Goal: Navigation & Orientation: Find specific page/section

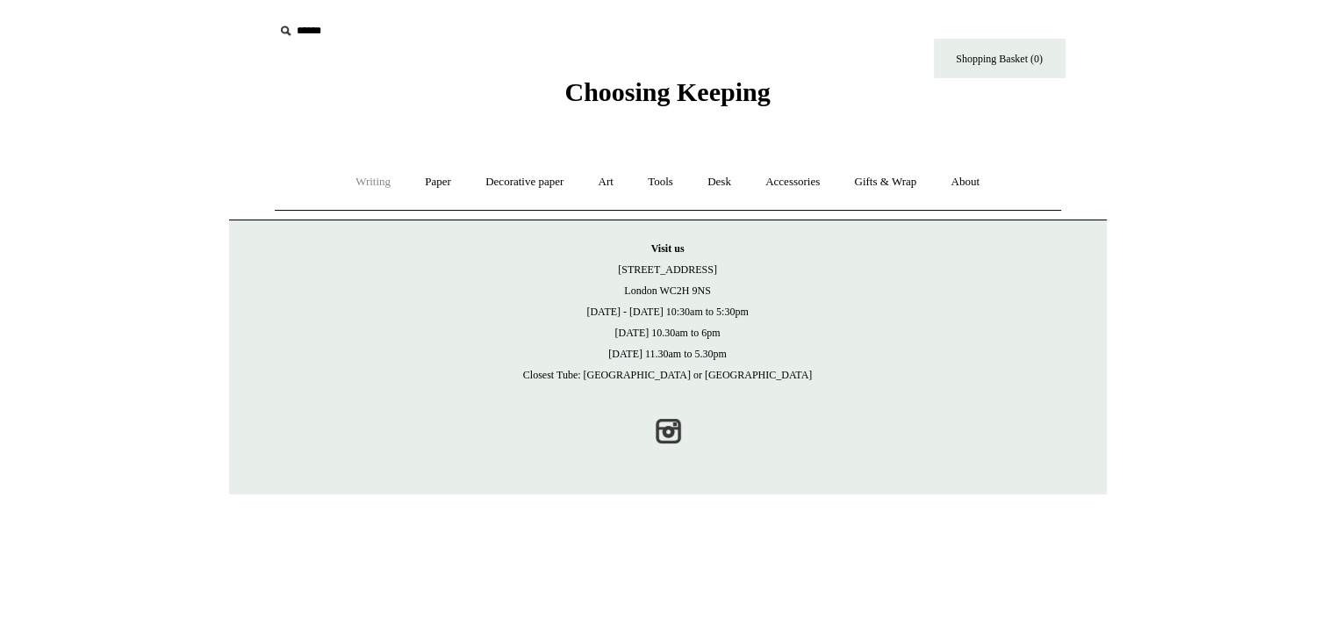
click at [373, 178] on link "Writing +" at bounding box center [373, 182] width 67 height 47
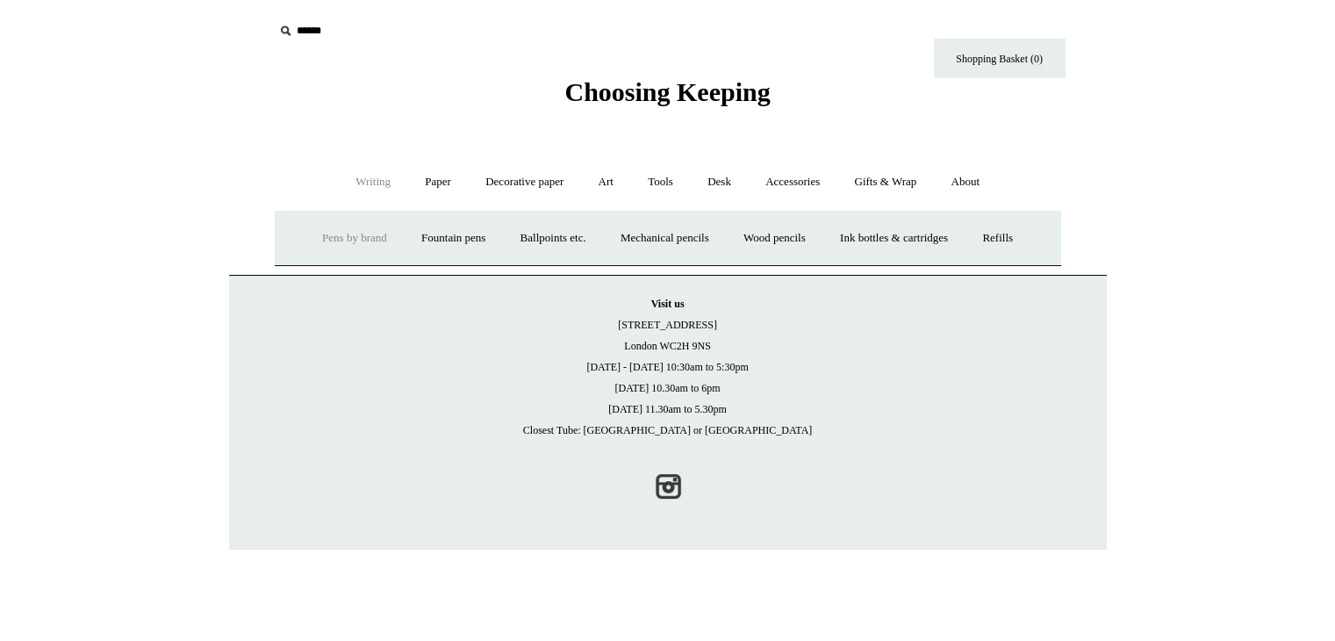
click at [372, 184] on link "Writing -" at bounding box center [373, 182] width 67 height 47
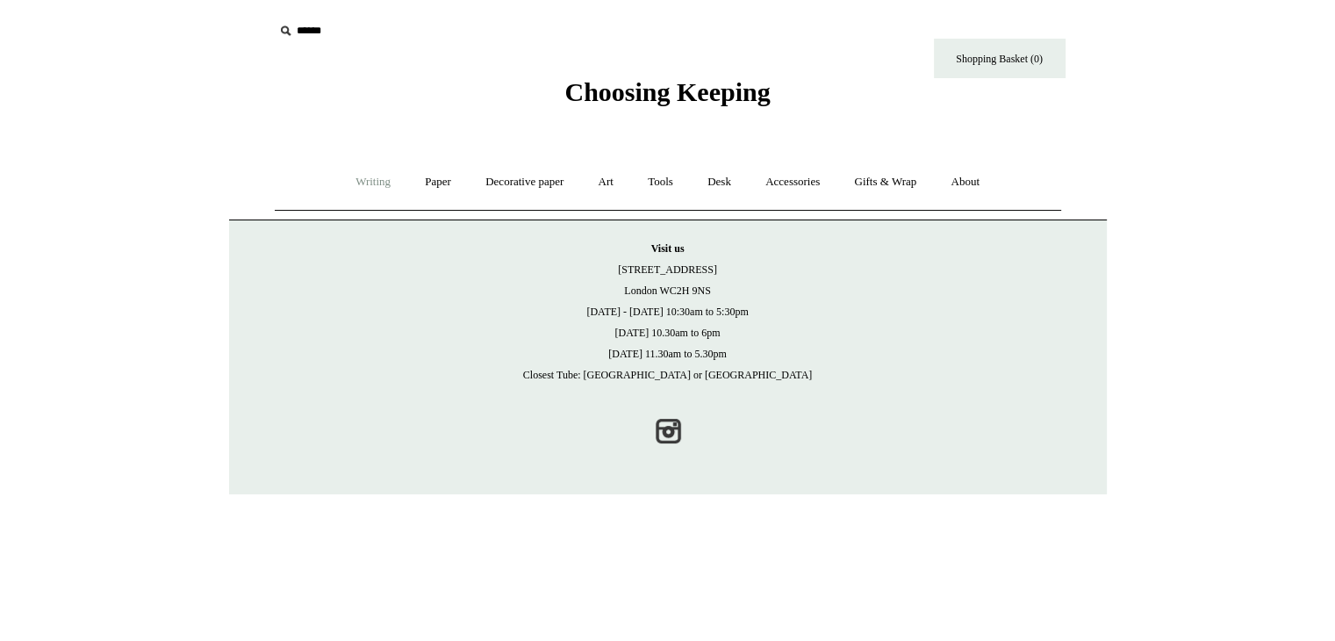
click at [369, 184] on link "Writing +" at bounding box center [373, 182] width 67 height 47
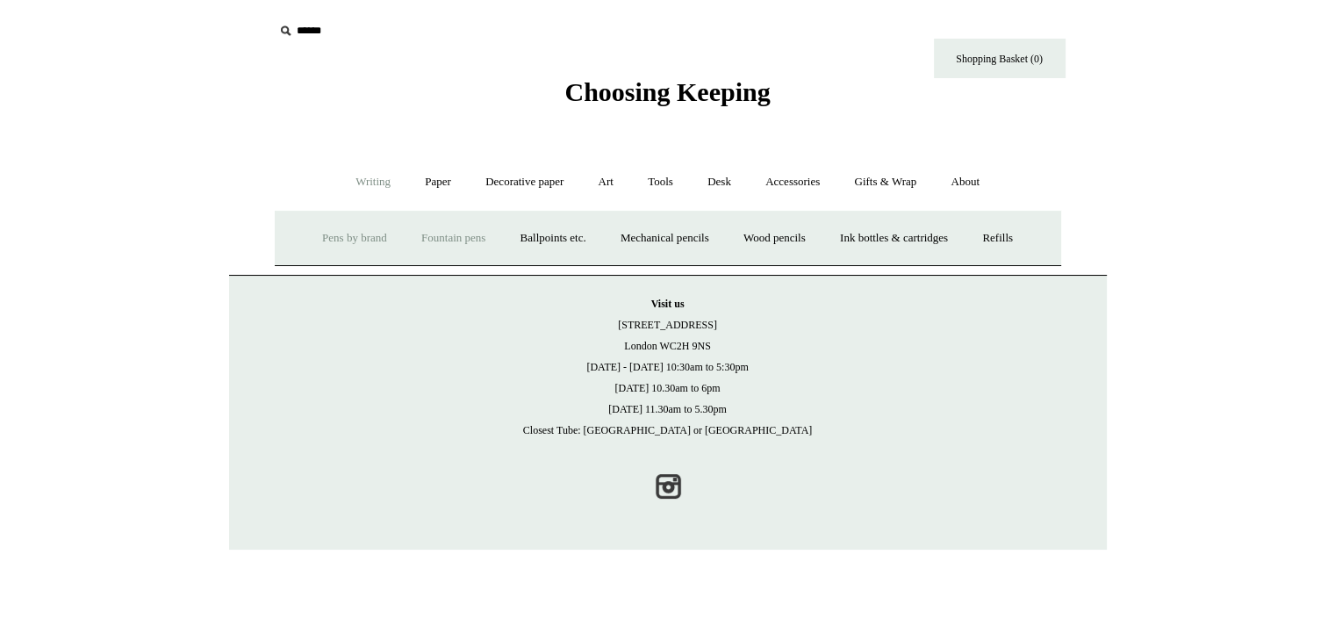
click at [422, 240] on link "Fountain pens +" at bounding box center [454, 238] width 96 height 47
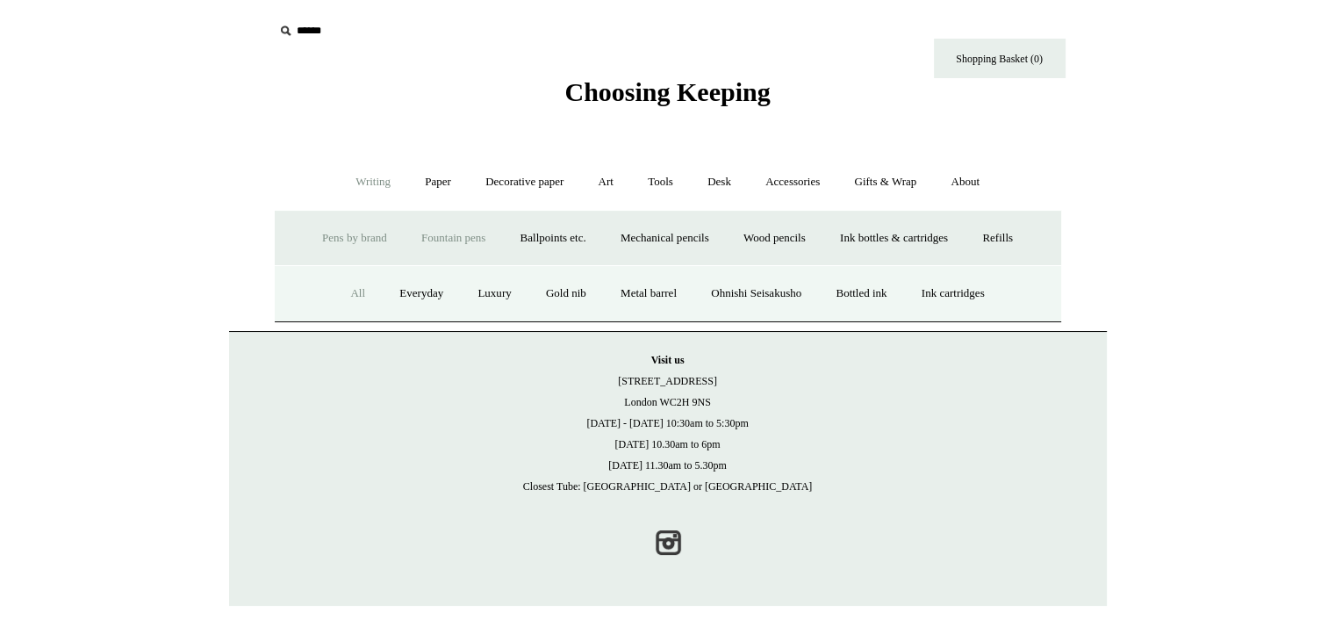
click at [359, 290] on link "All" at bounding box center [358, 293] width 47 height 47
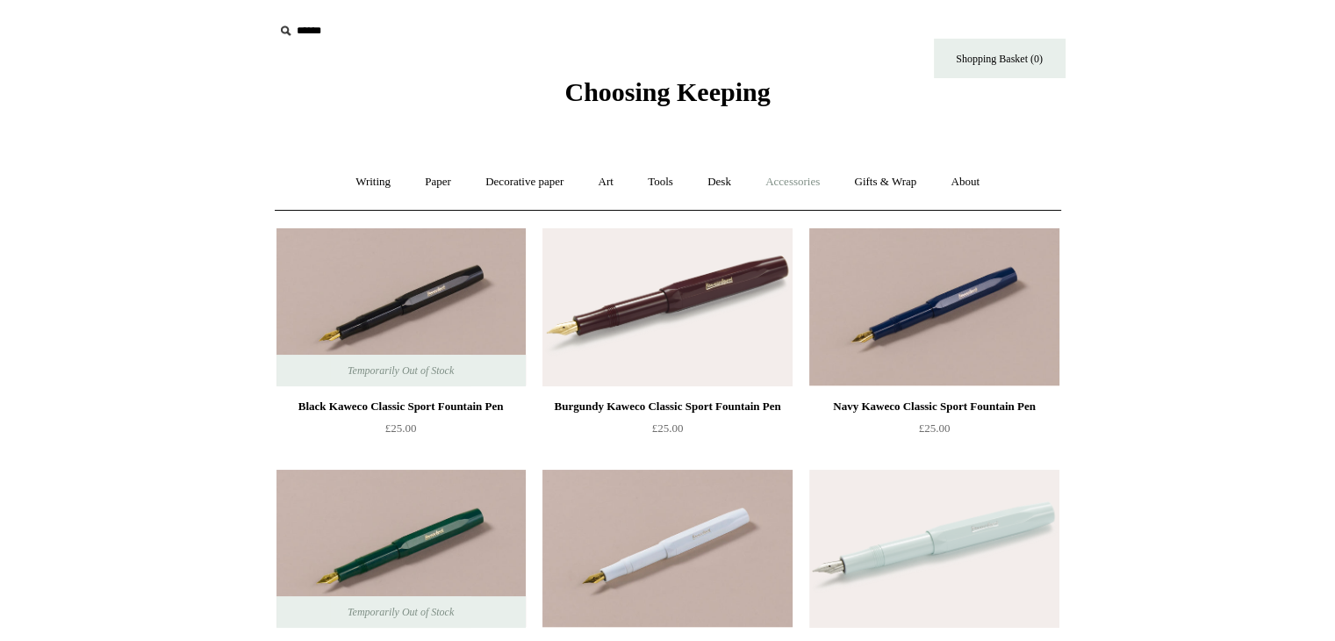
click at [804, 184] on link "Accessories +" at bounding box center [793, 182] width 86 height 47
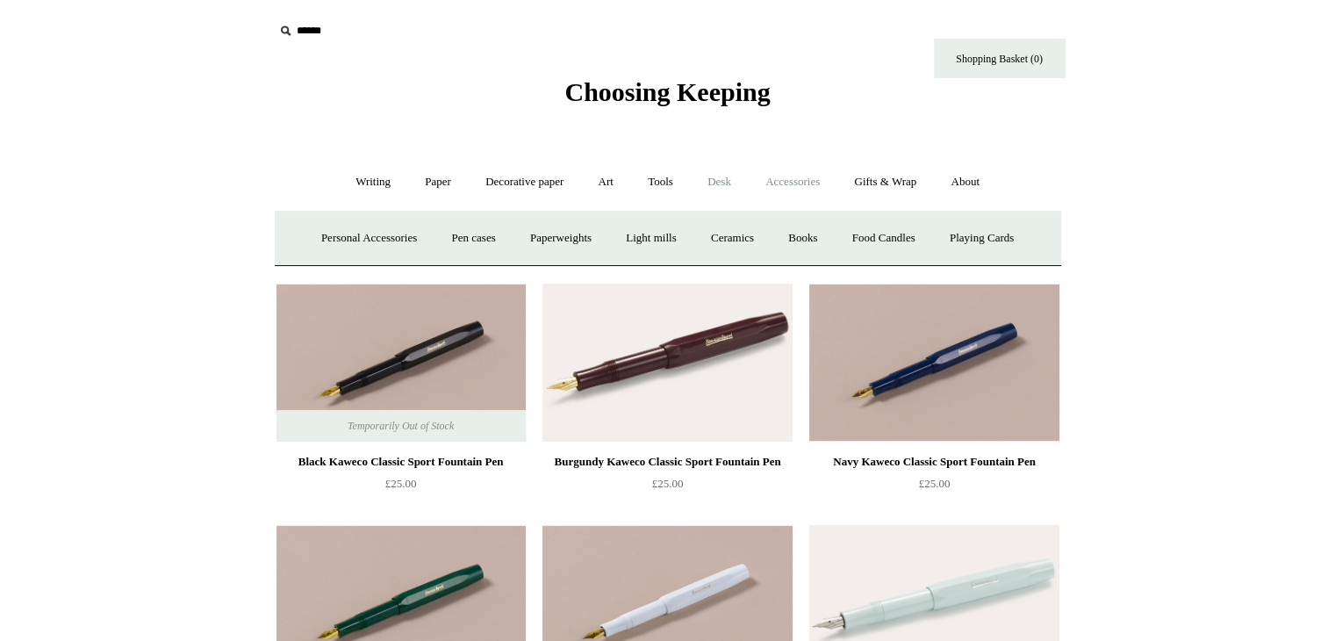
click at [734, 186] on link "Desk +" at bounding box center [719, 182] width 55 height 47
click at [741, 234] on link "Desk Accessories" at bounding box center [743, 238] width 112 height 47
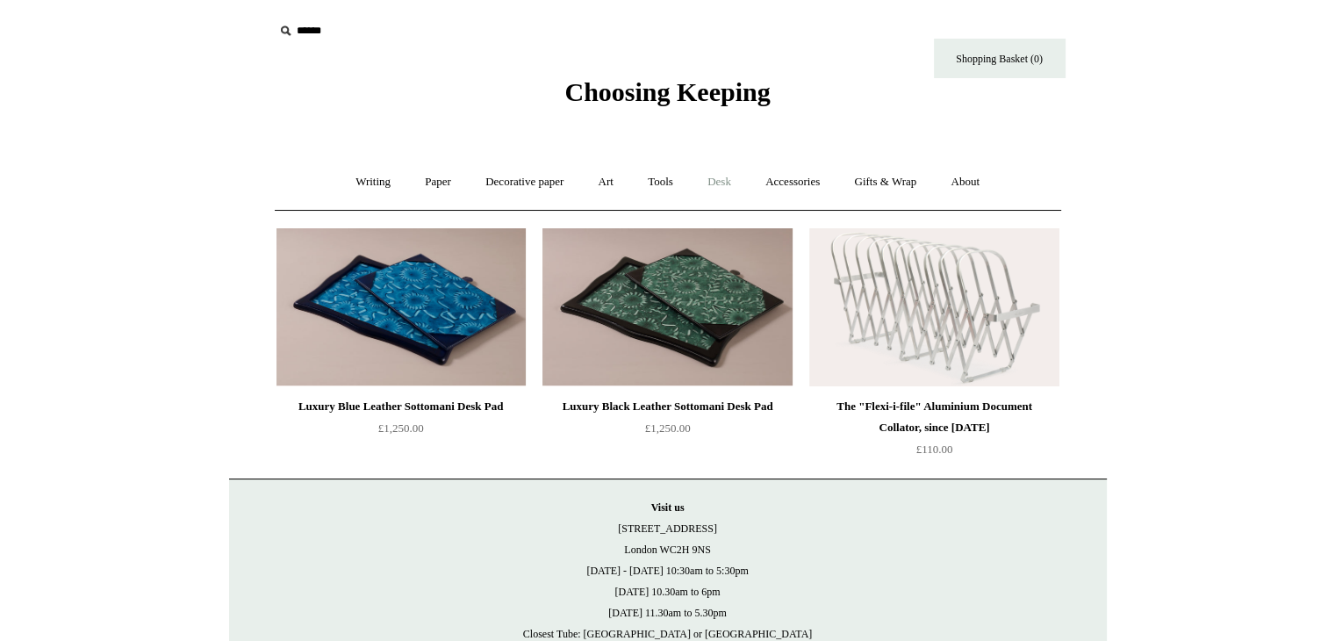
click at [720, 184] on link "Desk +" at bounding box center [719, 182] width 55 height 47
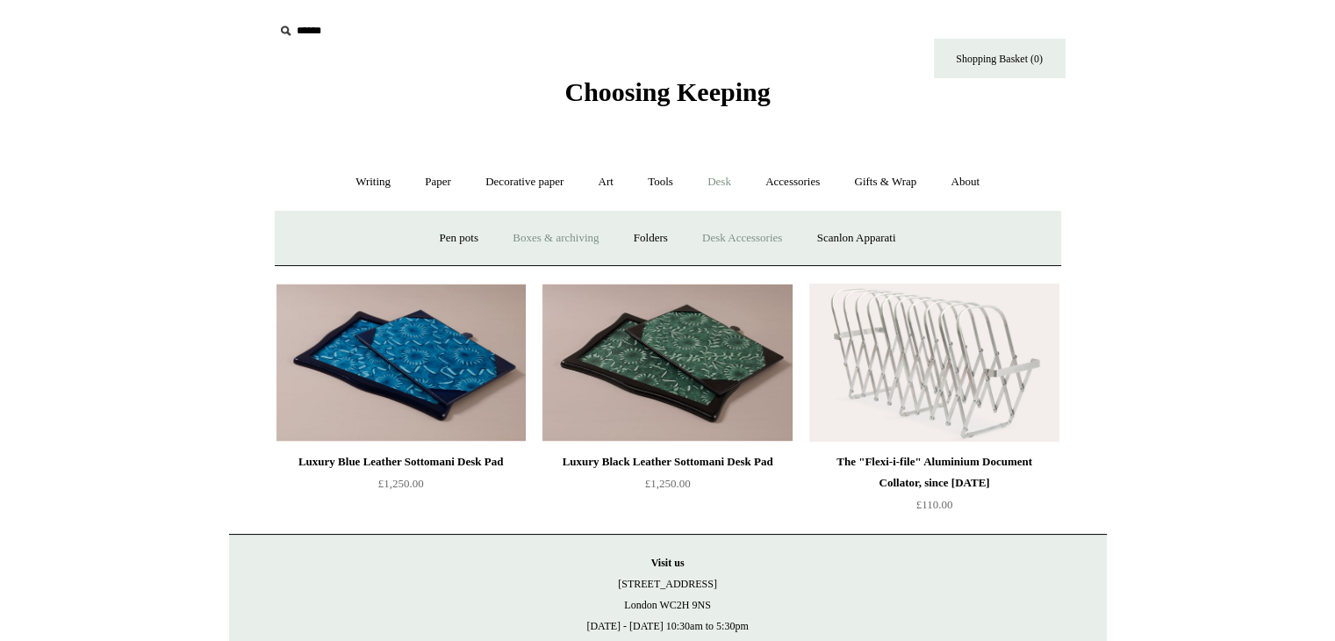
click at [530, 240] on link "Boxes & archiving" at bounding box center [556, 238] width 118 height 47
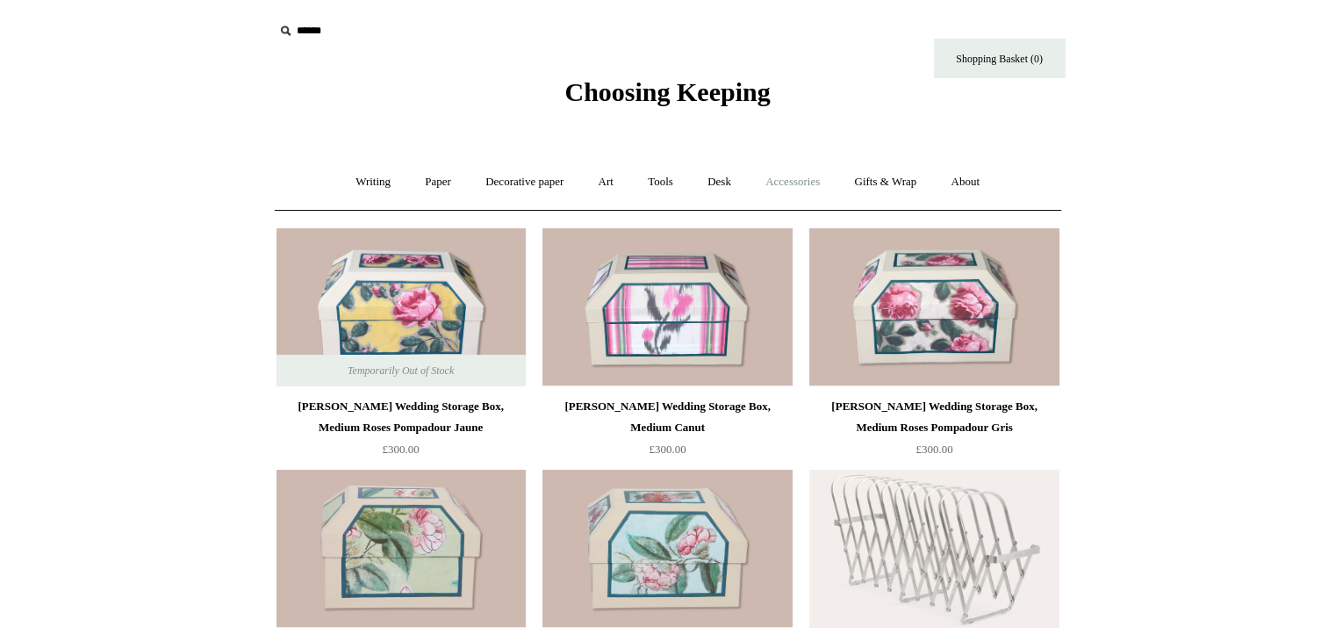
click at [776, 187] on link "Accessories +" at bounding box center [793, 182] width 86 height 47
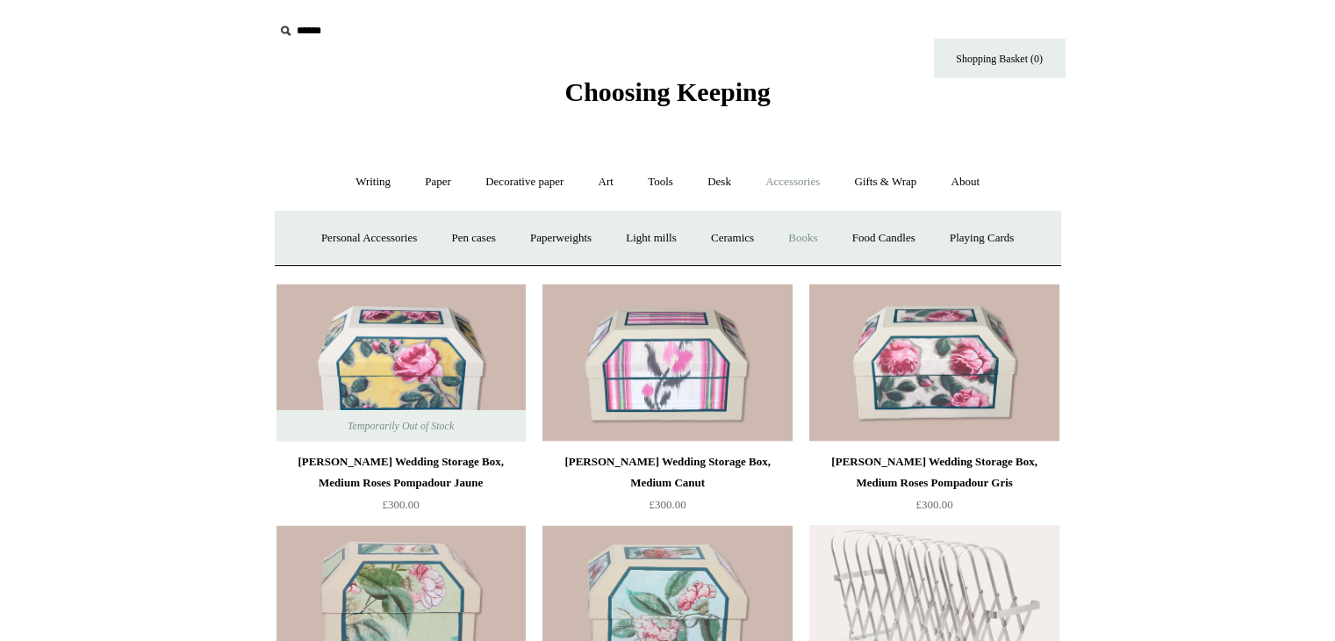
click at [815, 235] on link "Books" at bounding box center [803, 238] width 61 height 47
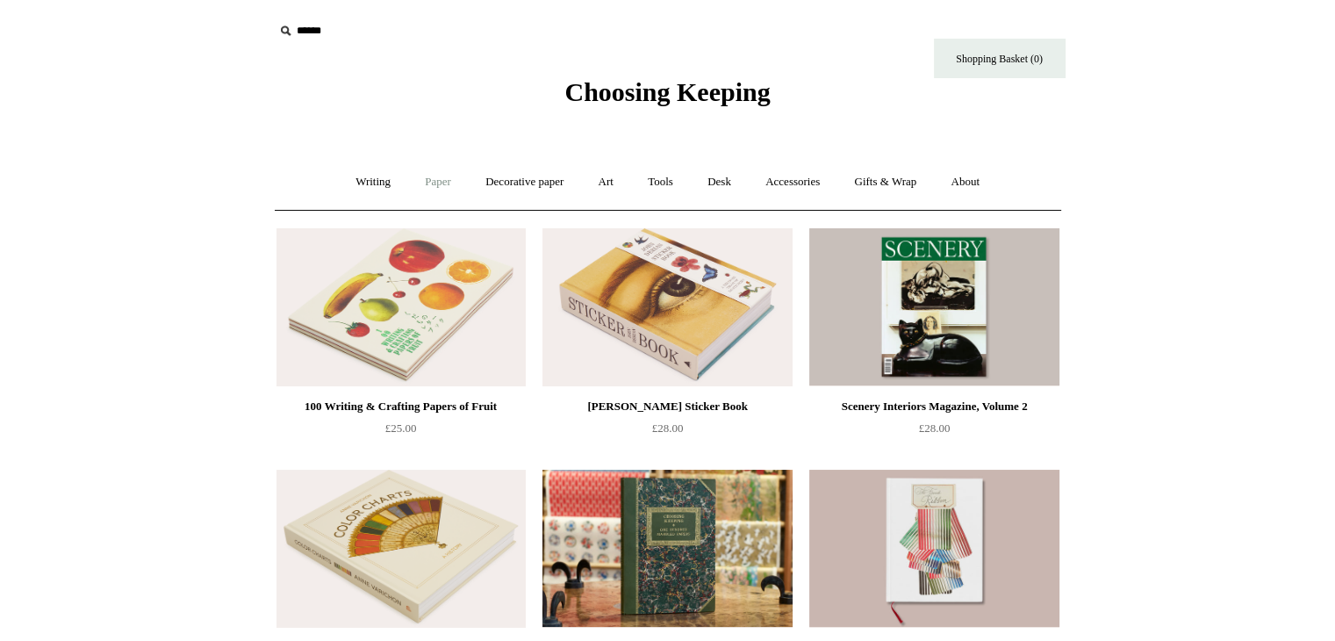
click at [448, 185] on link "Paper +" at bounding box center [438, 182] width 58 height 47
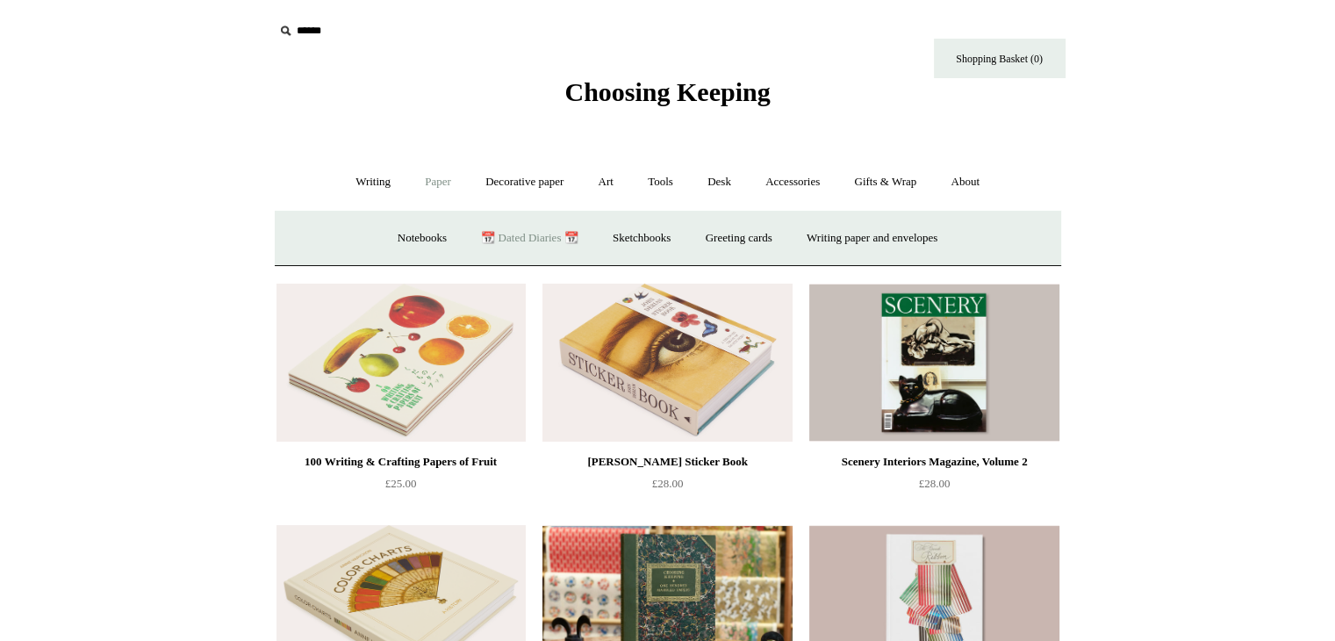
click at [500, 244] on link "📆 Dated Diaries 📆" at bounding box center [529, 238] width 128 height 47
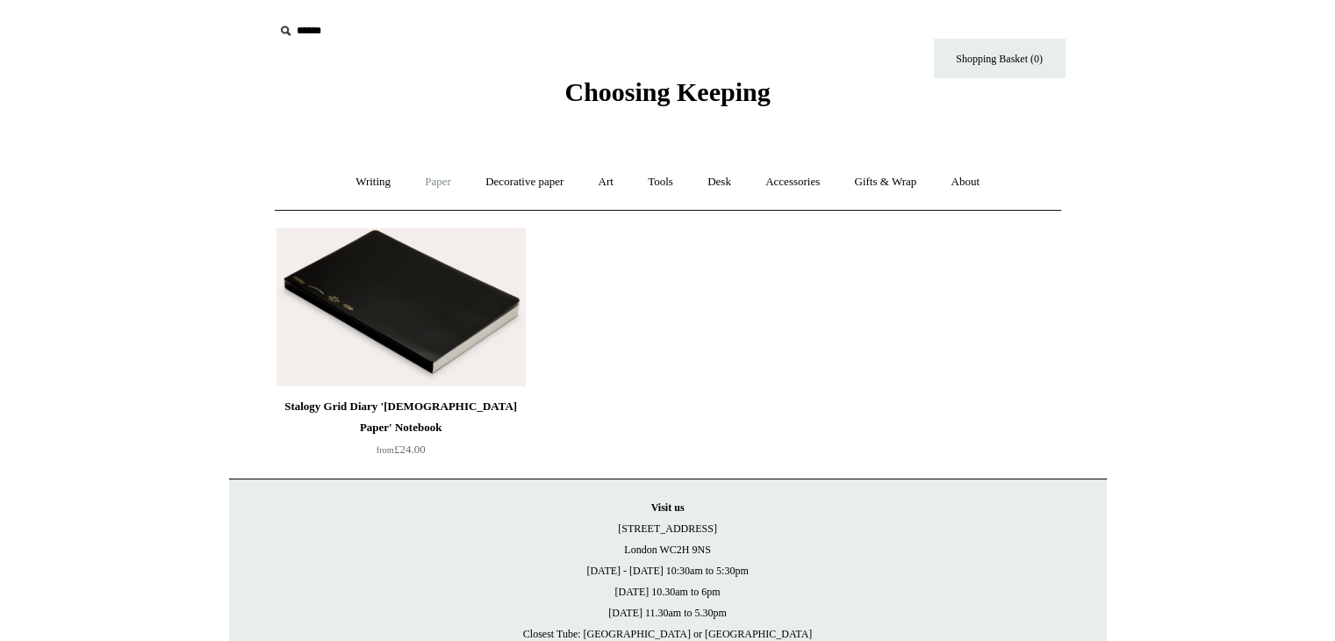
click at [423, 176] on link "Paper +" at bounding box center [438, 182] width 58 height 47
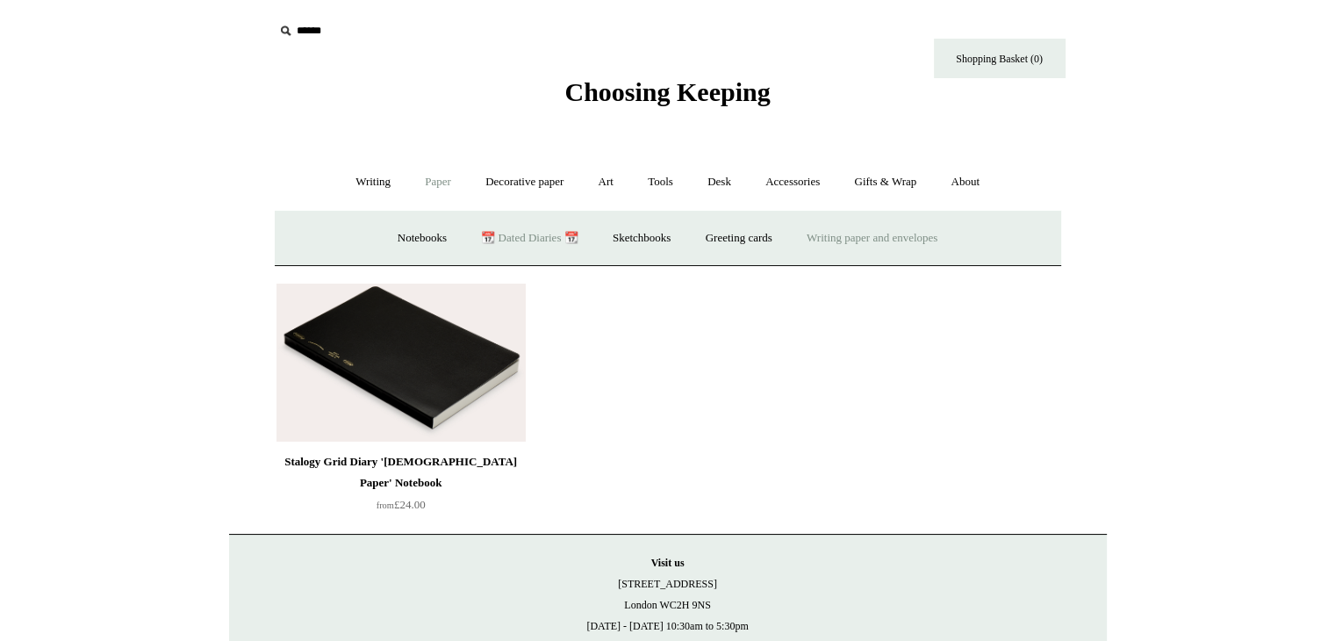
click at [867, 244] on link "Writing paper and envelopes +" at bounding box center [872, 238] width 162 height 47
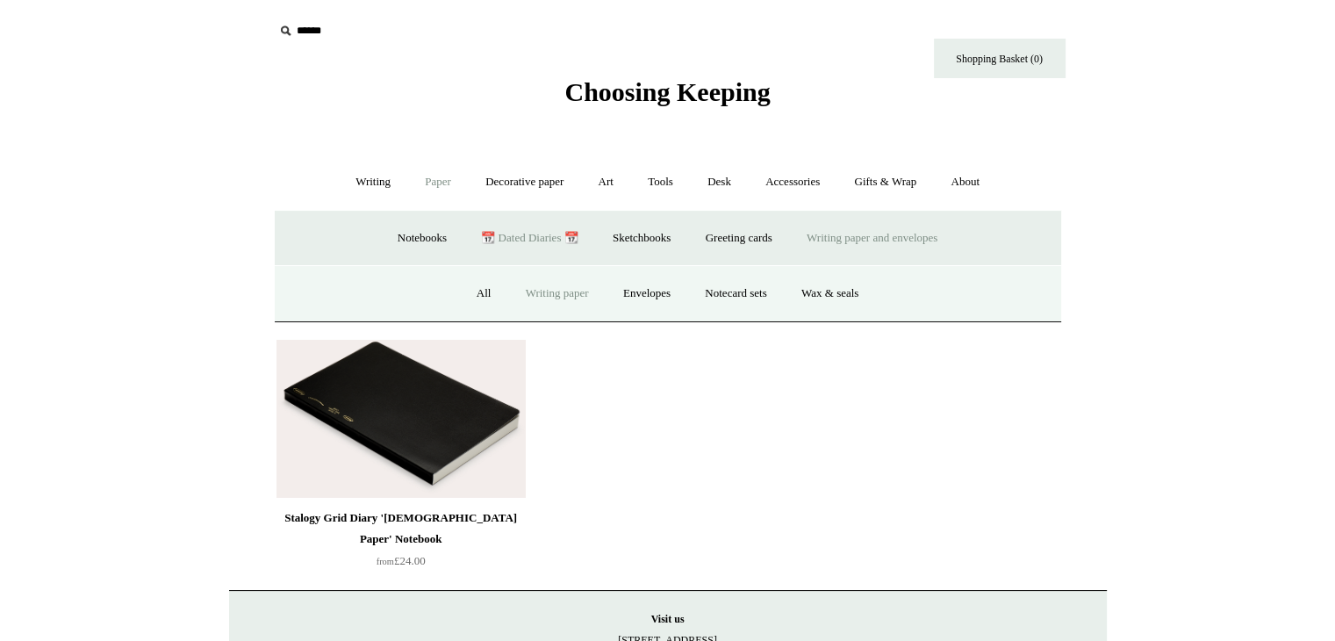
click at [542, 299] on link "Writing paper" at bounding box center [557, 293] width 95 height 47
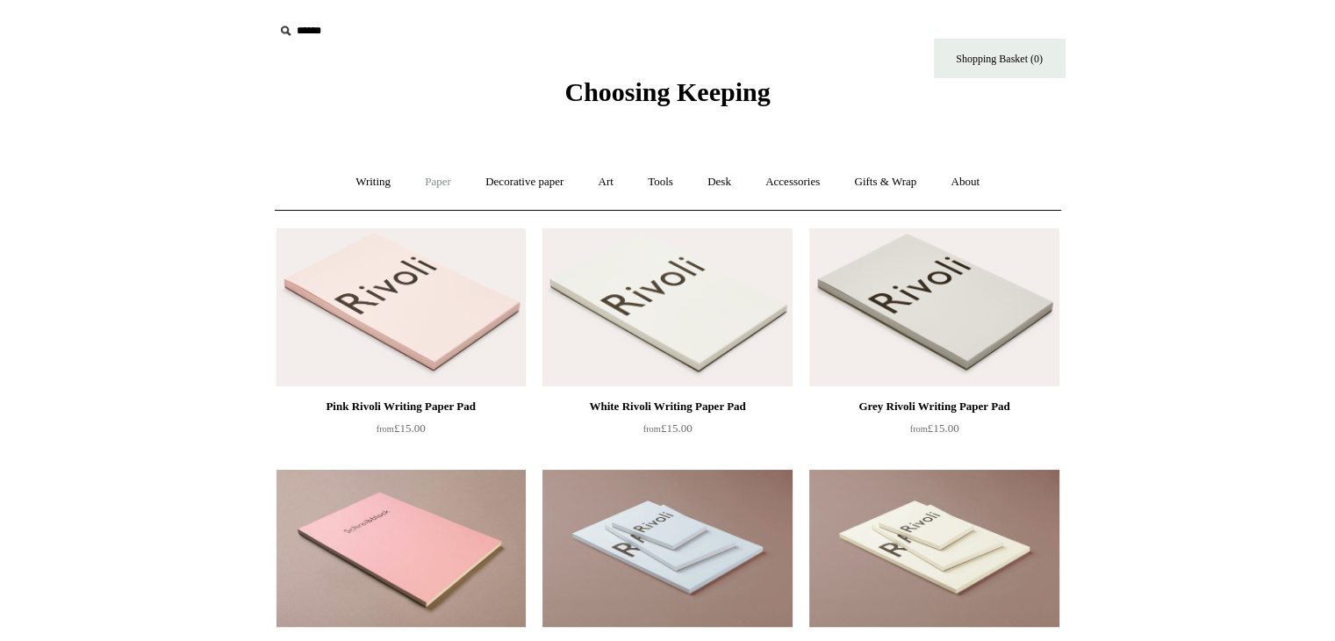
click at [443, 184] on link "Paper +" at bounding box center [438, 182] width 58 height 47
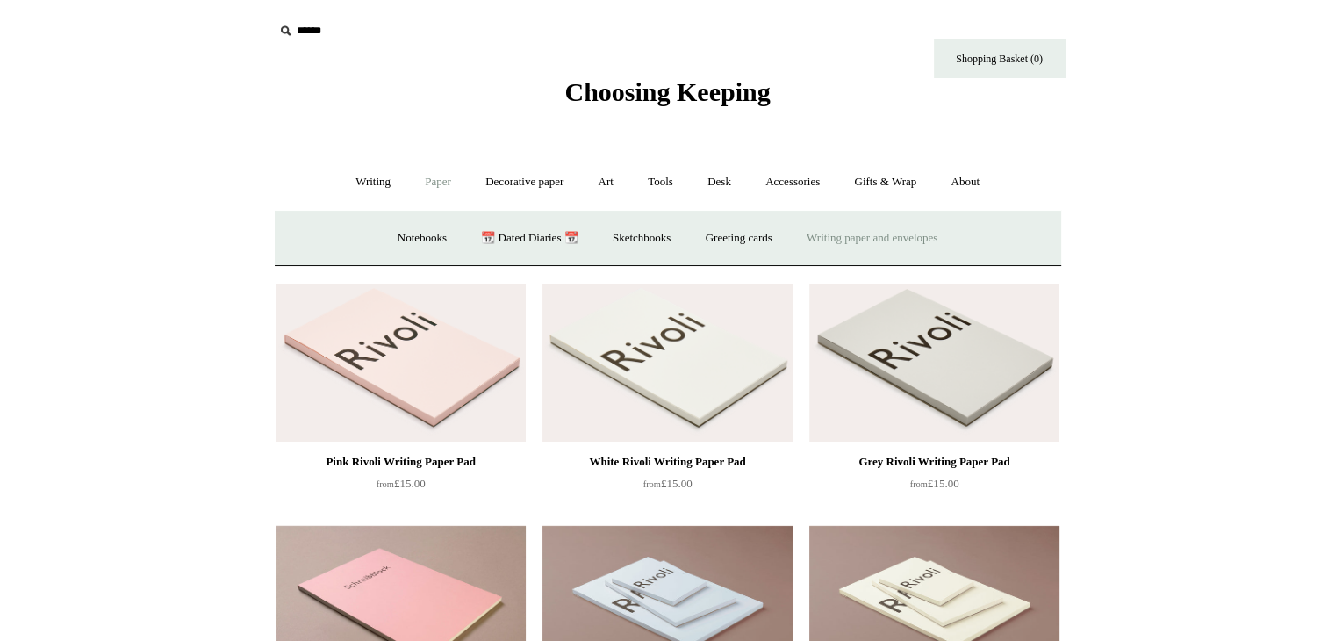
click at [858, 218] on link "Writing paper and envelopes +" at bounding box center [872, 238] width 162 height 47
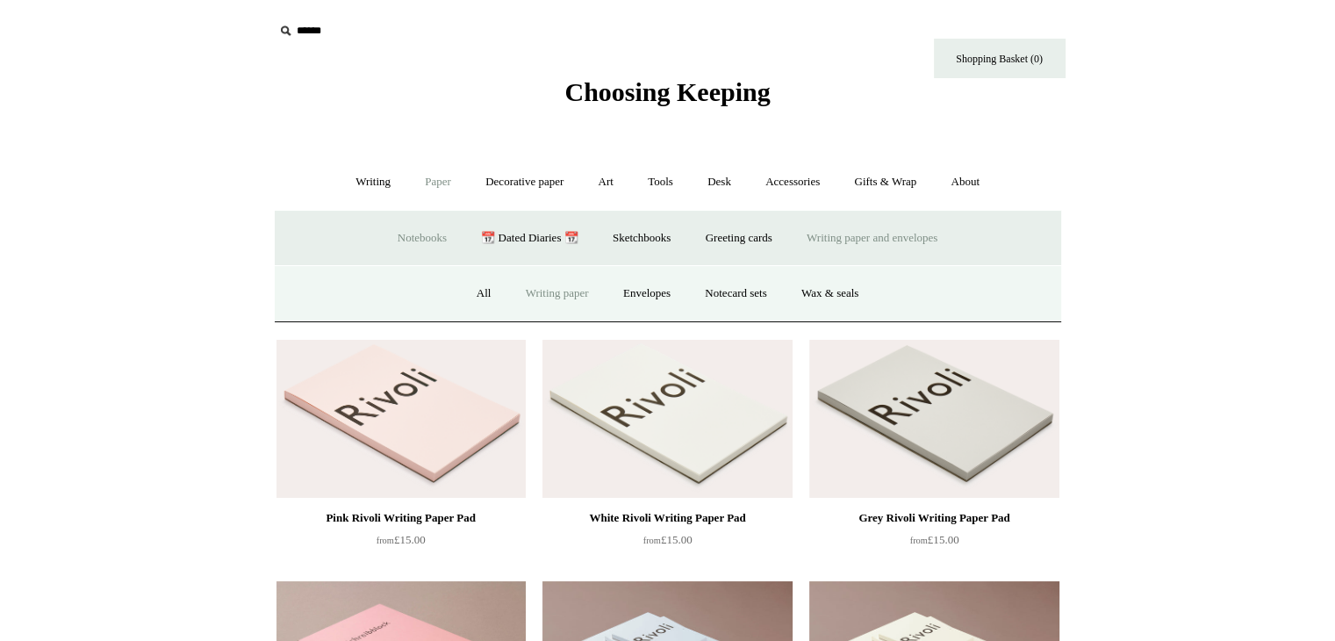
click at [425, 237] on link "Notebooks +" at bounding box center [422, 238] width 81 height 47
click at [846, 299] on link "Fountain pen friendly" at bounding box center [883, 293] width 131 height 47
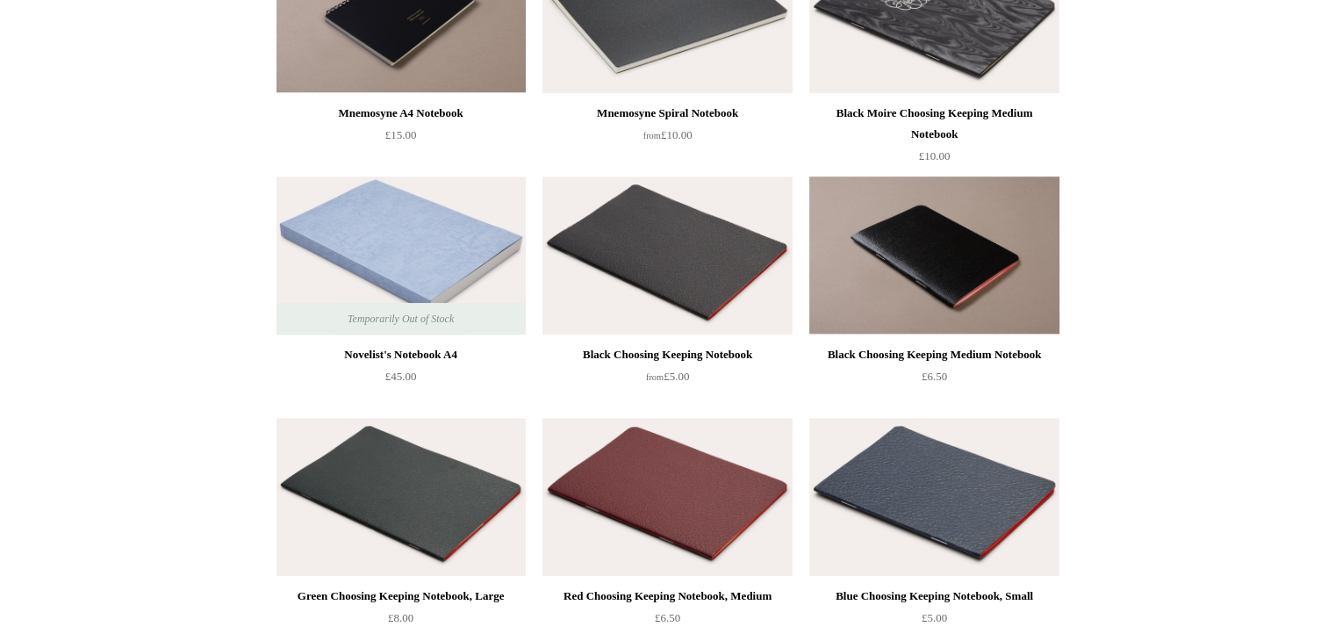
scroll to position [1229, 0]
